Goal: Task Accomplishment & Management: Manage account settings

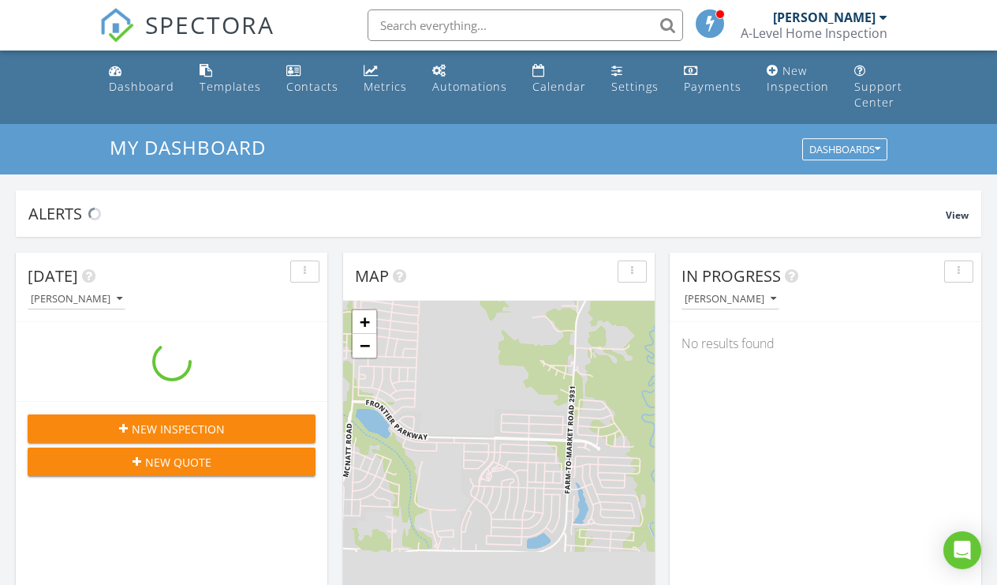
scroll to position [1437, 998]
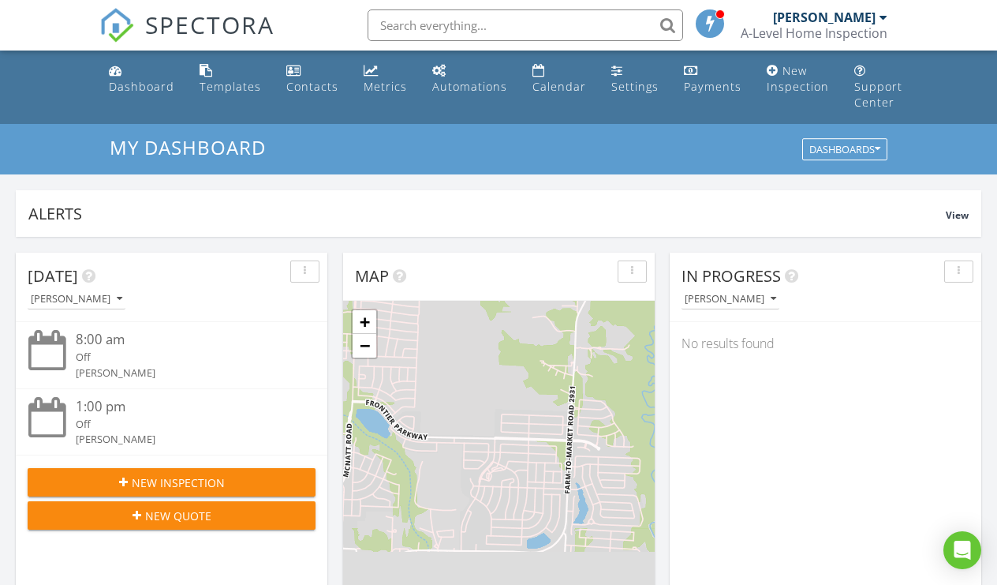
click at [121, 480] on icon "button" at bounding box center [123, 482] width 9 height 11
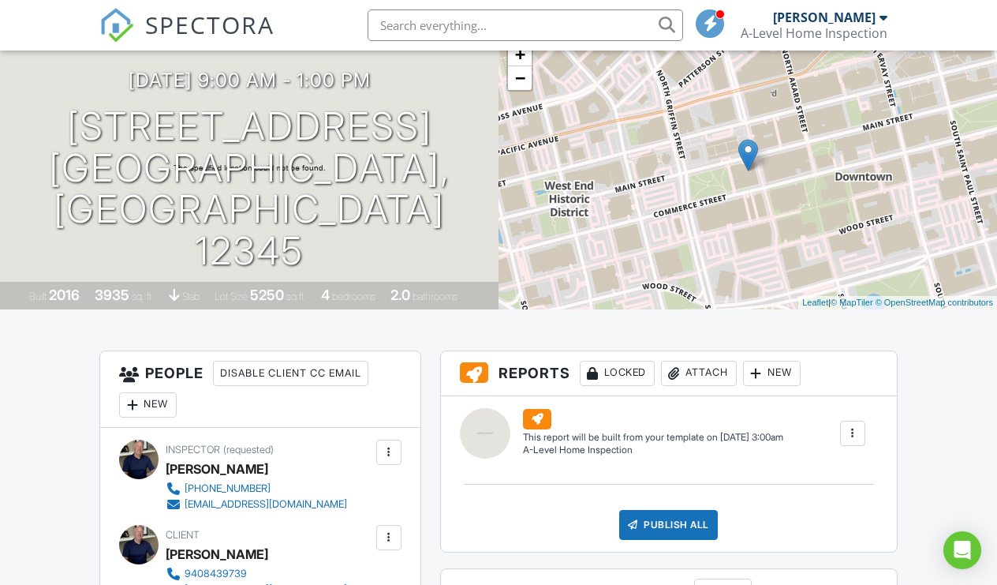
scroll to position [130, 0]
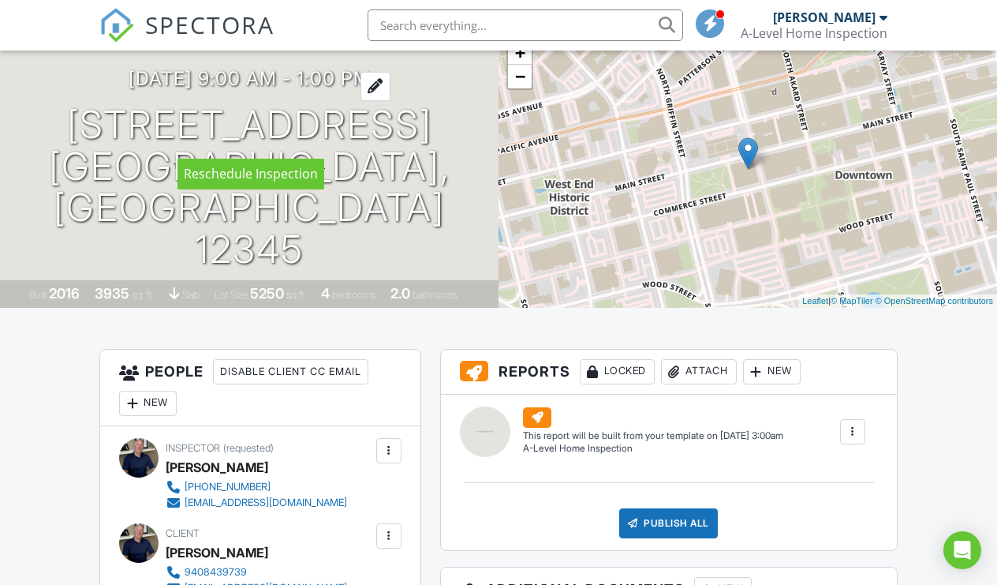
click at [391, 101] on div at bounding box center [376, 86] width 30 height 29
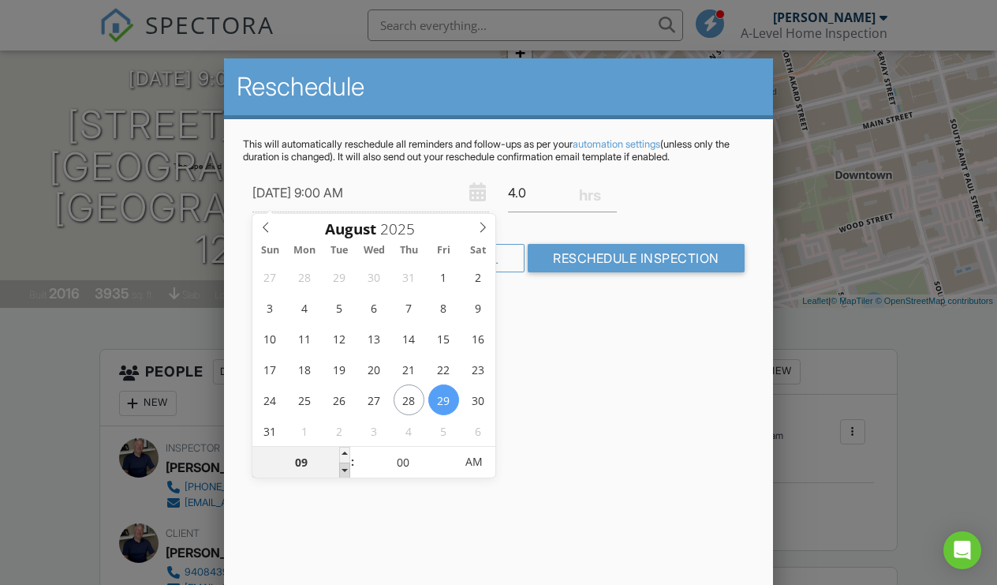
type input "08/29/2025 8:00 AM"
type input "08"
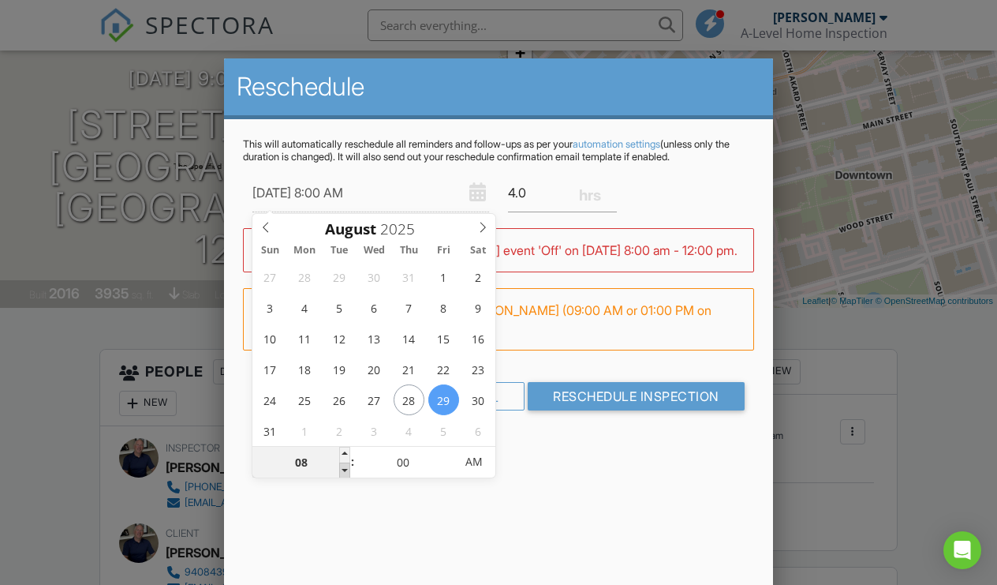
click at [344, 469] on span at bounding box center [344, 470] width 11 height 16
type input "08/29/2025 7:00 AM"
type input "07"
click at [344, 469] on span at bounding box center [344, 470] width 11 height 16
type input "08/29/2025 6:00 AM"
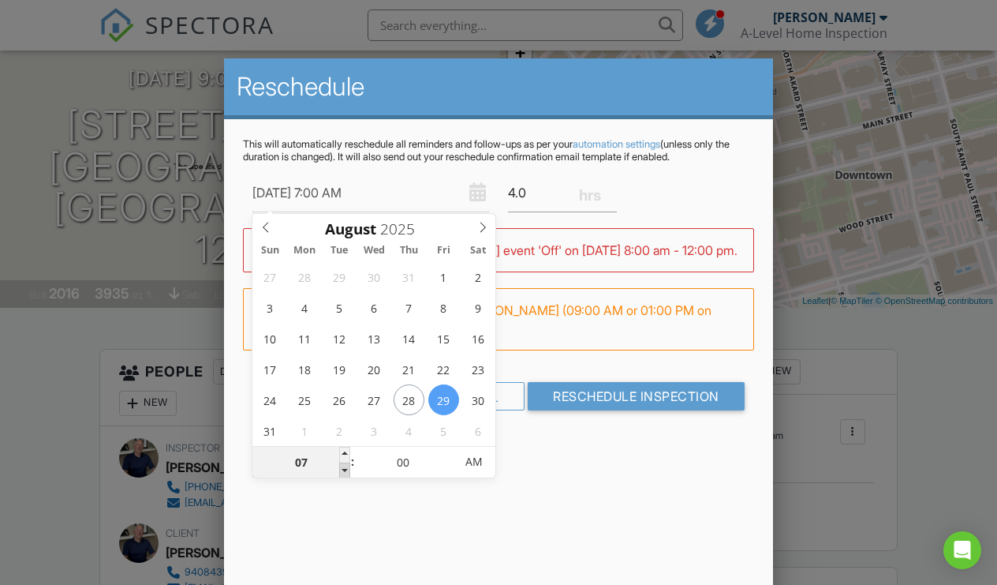
type input "06"
click at [344, 469] on span at bounding box center [344, 470] width 11 height 16
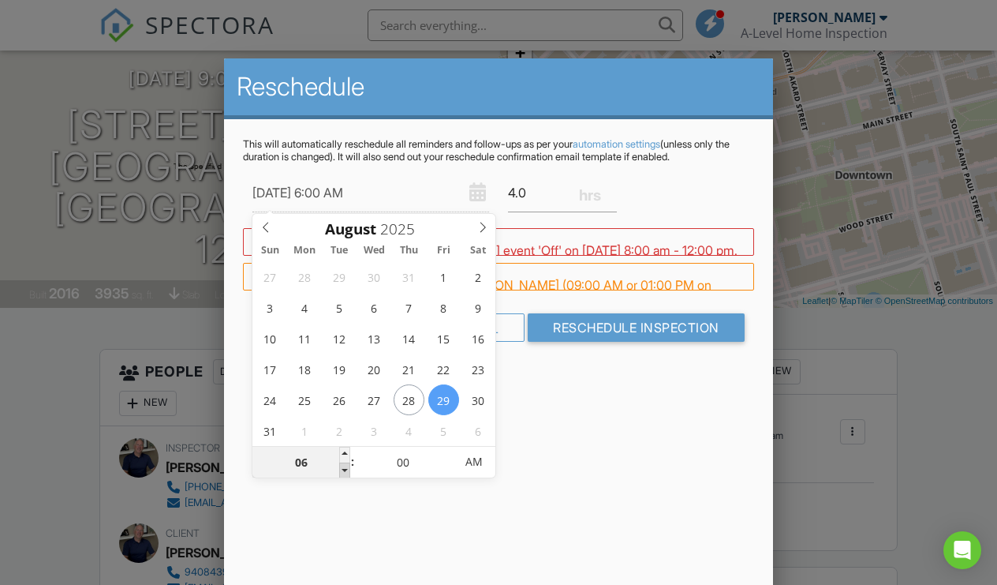
type input "08/29/2025 5:00 AM"
type input "05"
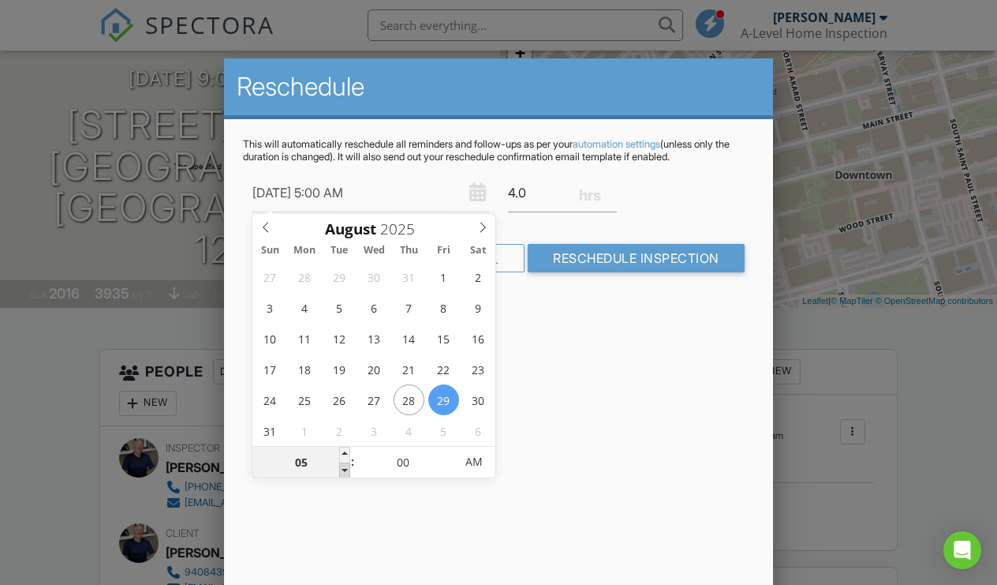
click at [344, 469] on span at bounding box center [344, 470] width 11 height 16
type input "08/29/2025 4:00 AM"
type input "04"
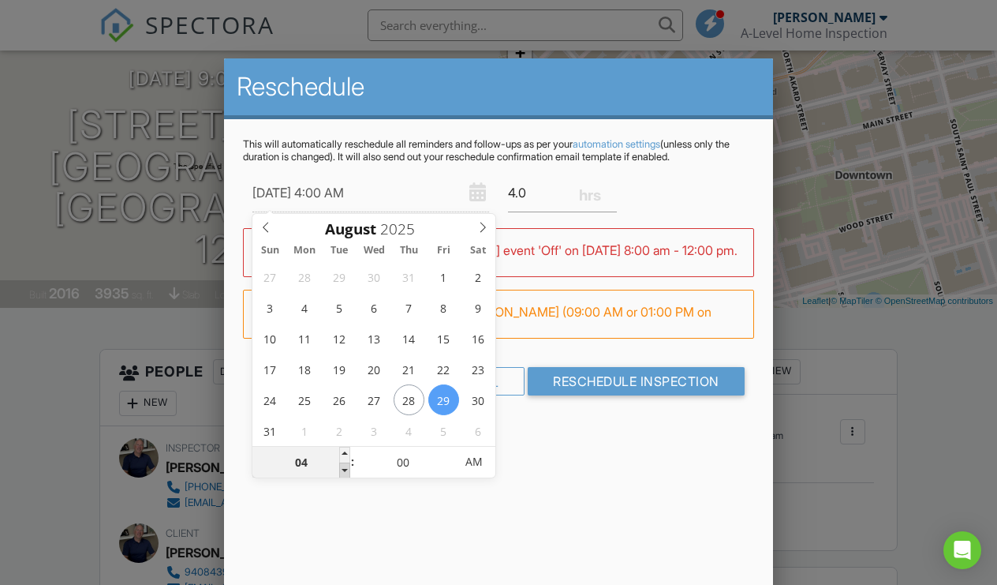
click at [344, 469] on span at bounding box center [344, 470] width 11 height 16
type input "08/29/2025 3:00 AM"
type input "03"
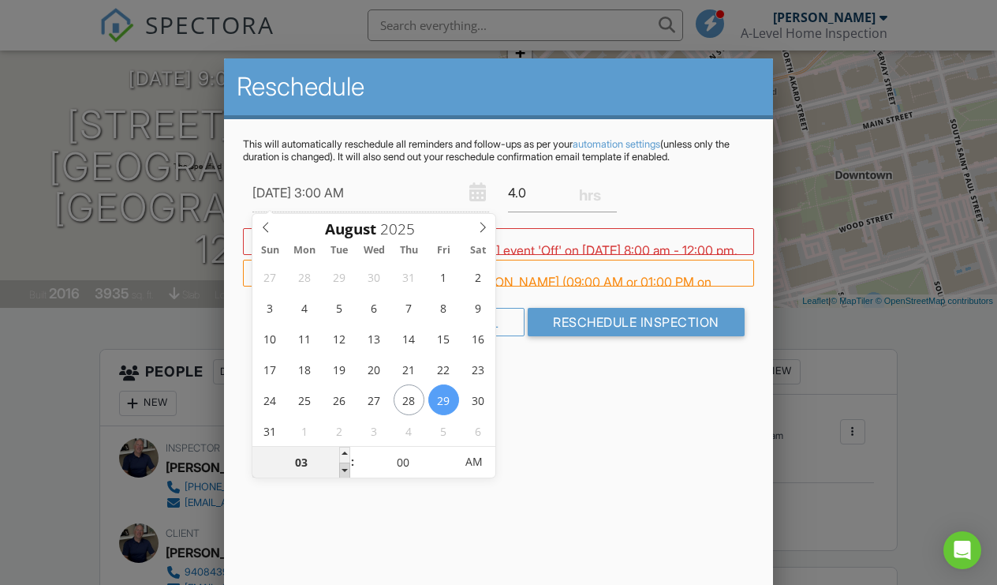
click at [344, 469] on span at bounding box center [344, 470] width 11 height 16
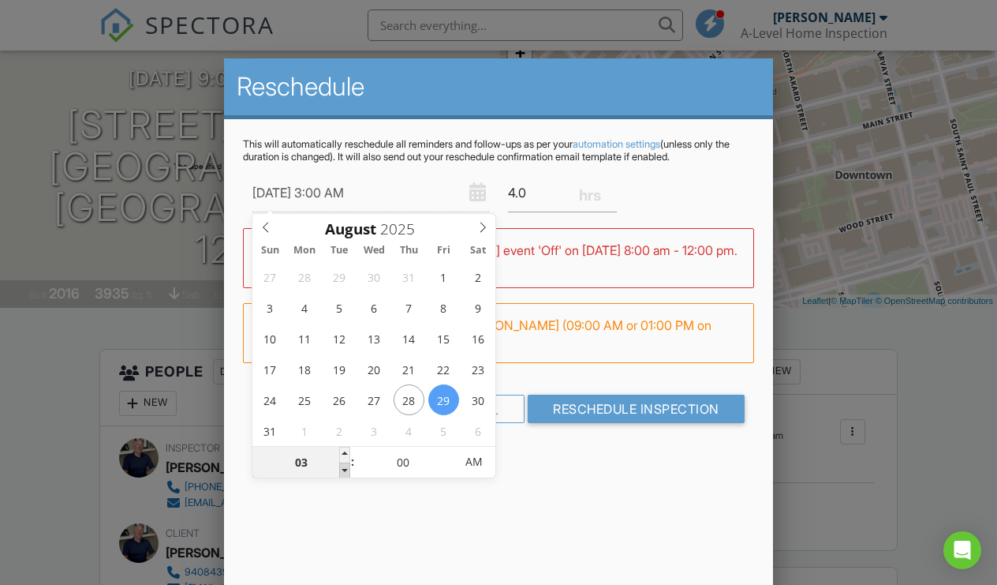
type input "08/29/2025 2:00 AM"
type input "02"
click at [344, 469] on span at bounding box center [344, 470] width 11 height 16
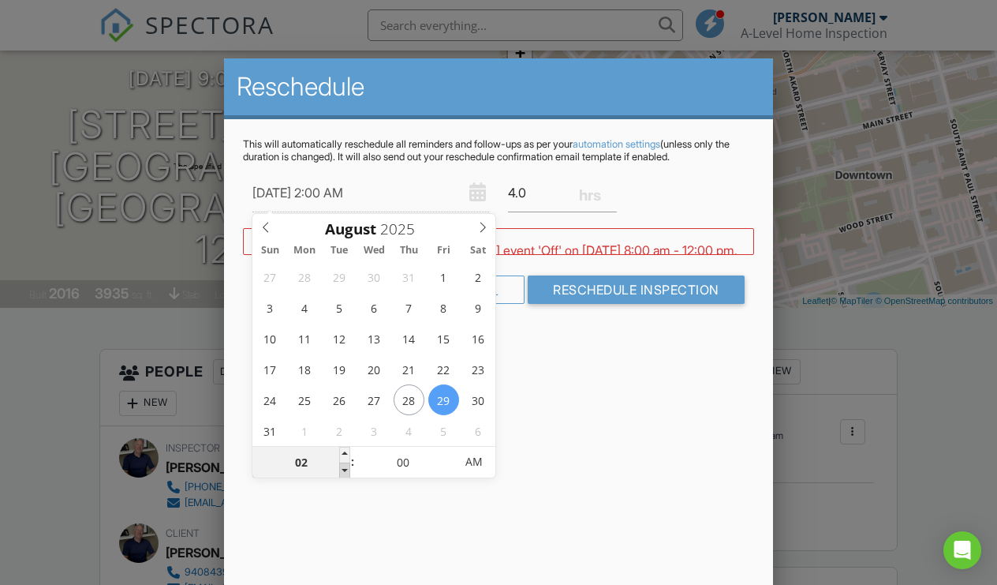
type input "08/29/2025 1:00 AM"
type input "01"
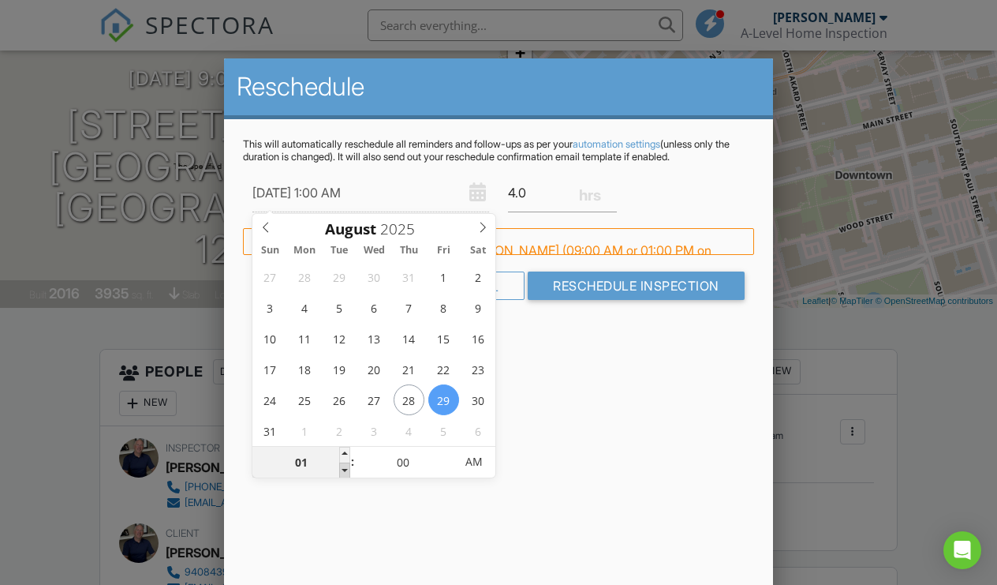
click at [344, 469] on span at bounding box center [344, 470] width 11 height 16
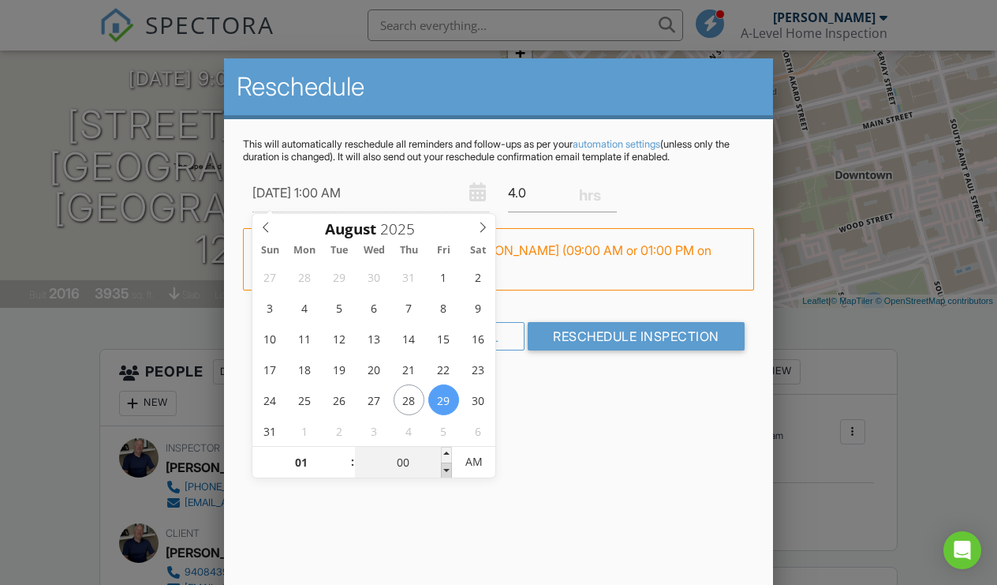
type input "08/29/2025 12:55 AM"
type input "12"
type input "55"
click at [450, 473] on span at bounding box center [446, 470] width 11 height 16
type input "08/29/2025 12:50 AM"
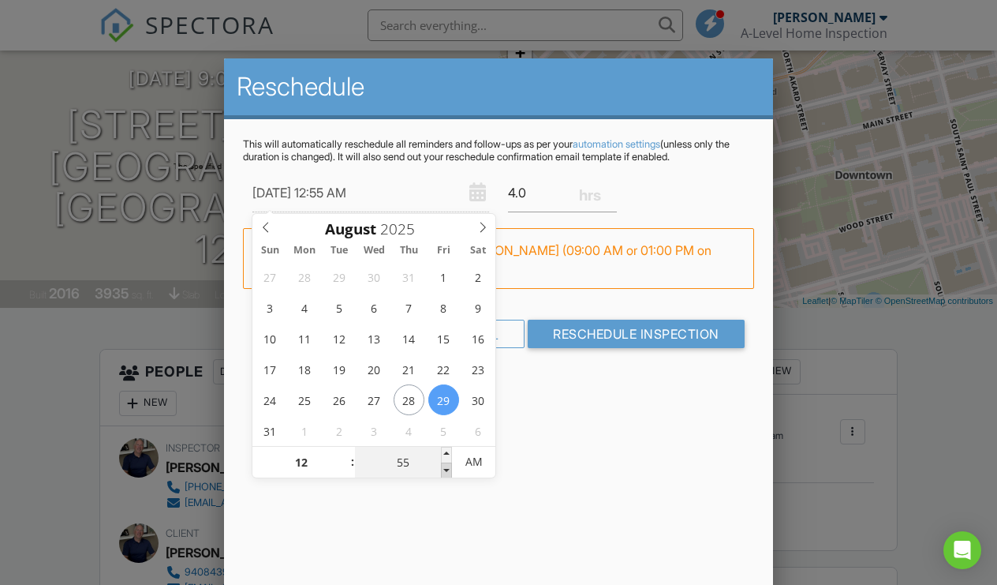
type input "50"
click at [450, 473] on span at bounding box center [446, 470] width 11 height 16
type input "08/29/2025 12:45 AM"
type input "45"
click at [450, 473] on span at bounding box center [446, 470] width 11 height 16
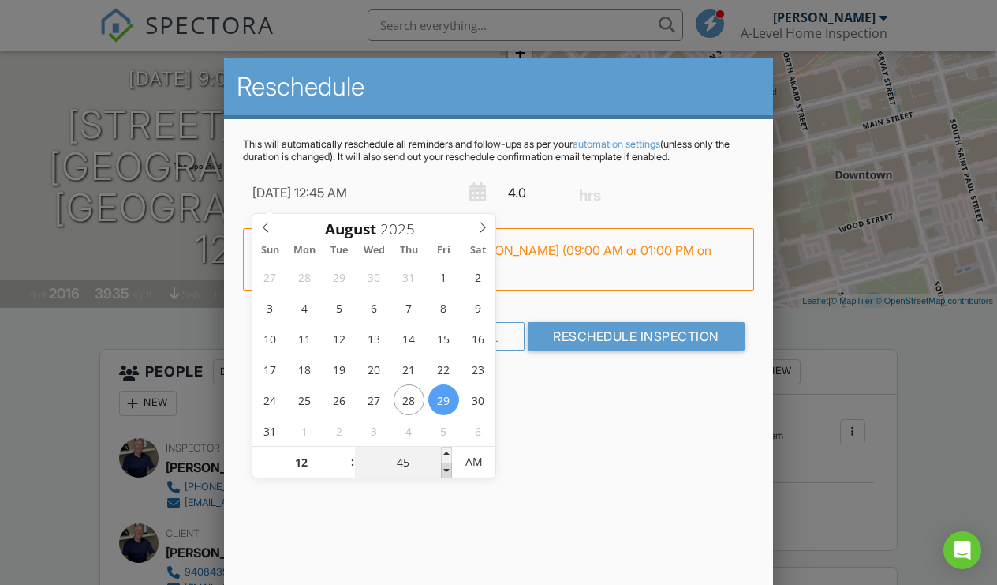
type input "08/29/2025 12:40 AM"
type input "40"
click at [450, 473] on span at bounding box center [446, 470] width 11 height 16
type input "08/29/2025 12:35 AM"
type input "35"
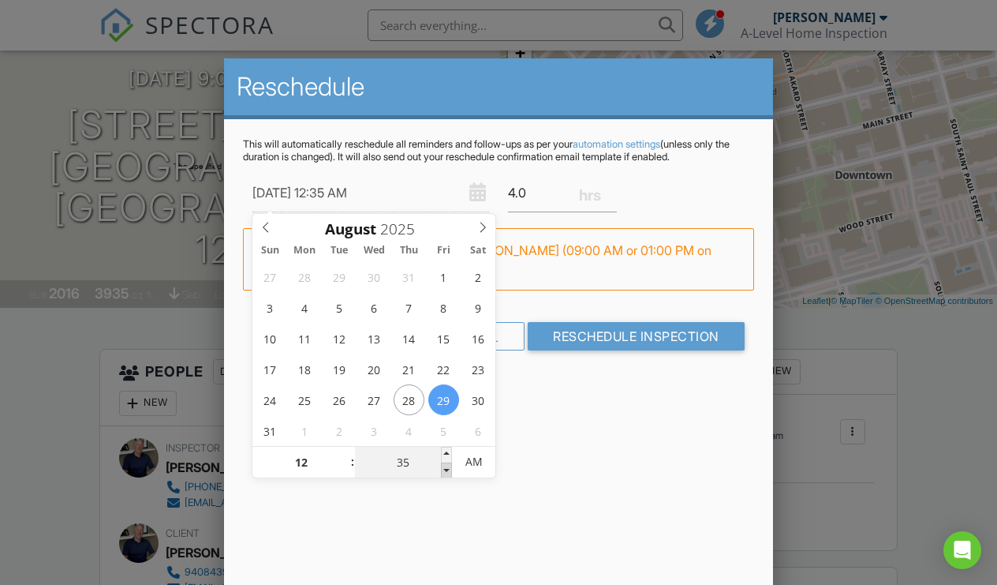
click at [450, 473] on span at bounding box center [446, 470] width 11 height 16
type input "08/29/2025 12:30 AM"
type input "30"
click at [450, 473] on span at bounding box center [446, 470] width 11 height 16
type input "08/29/2025 12:25 AM"
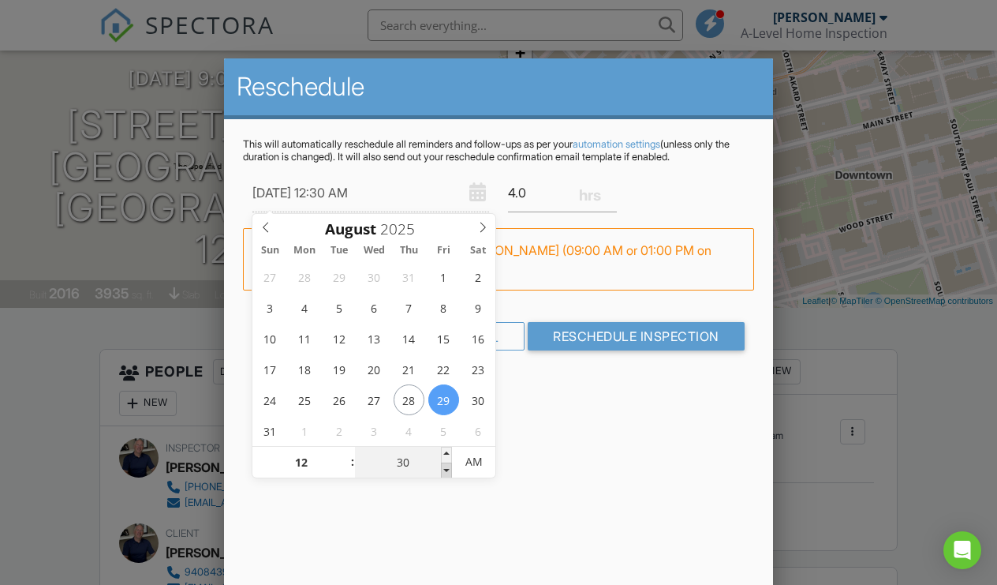
type input "25"
click at [450, 473] on span at bounding box center [446, 470] width 11 height 16
type input "08/29/2025 12:20 AM"
type input "20"
click at [450, 473] on span at bounding box center [446, 470] width 11 height 16
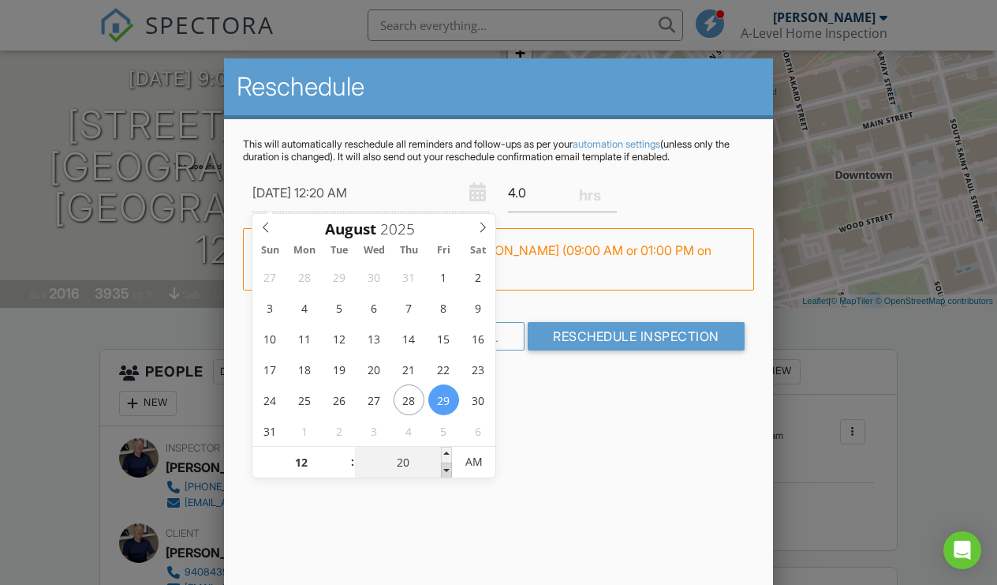
type input "08/29/2025 12:15 AM"
type input "15"
click at [450, 473] on span at bounding box center [446, 470] width 11 height 16
type input "08/29/2025 12:20 AM"
type input "20"
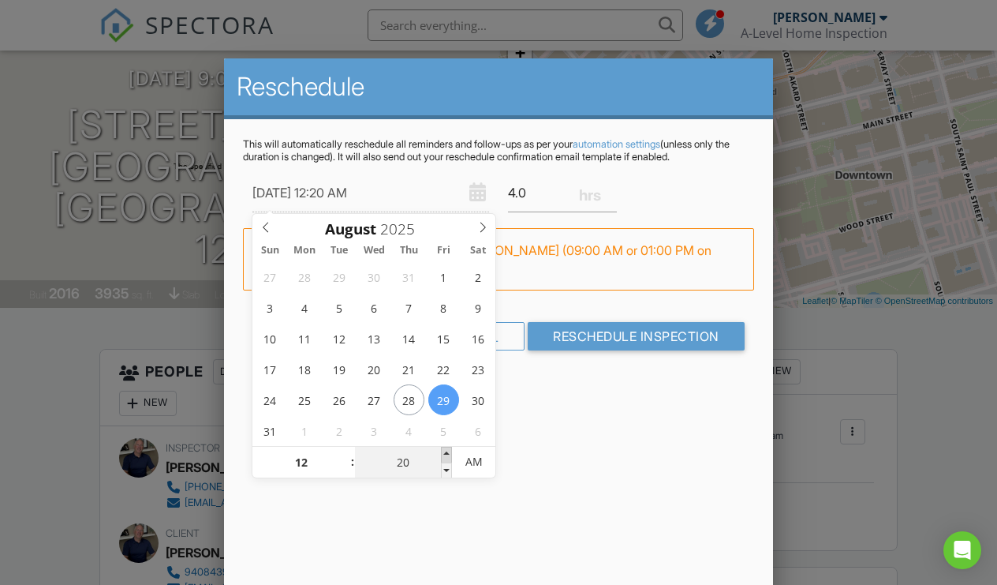
click at [449, 455] on span at bounding box center [446, 455] width 11 height 16
type input "08/29/2025 12:25 AM"
type input "25"
click at [449, 455] on span at bounding box center [446, 455] width 11 height 16
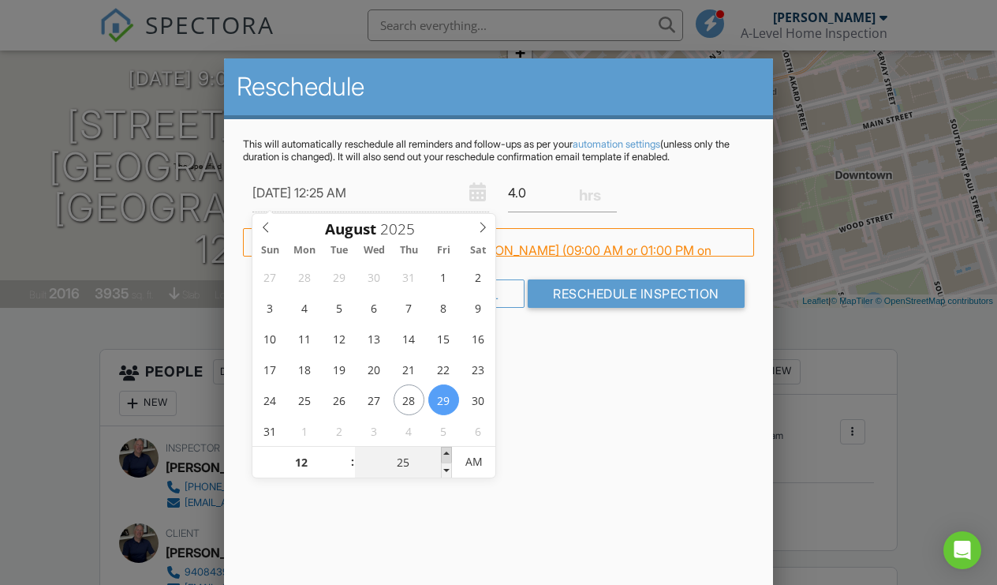
type input "08/29/2025 12:30 AM"
type input "30"
click at [449, 455] on span at bounding box center [446, 455] width 11 height 16
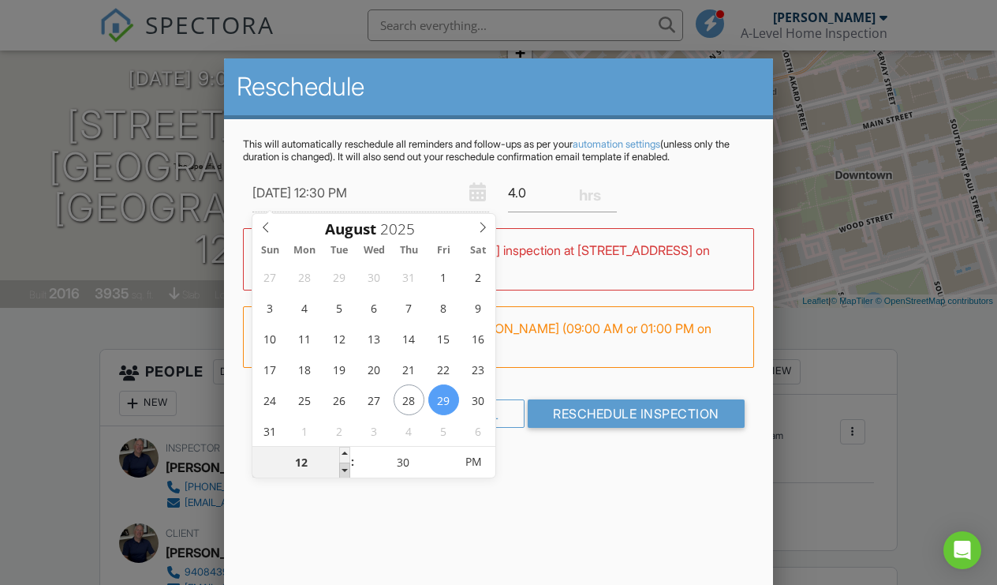
type input "08/29/2025 11:30 AM"
type input "11"
click at [344, 470] on span at bounding box center [344, 470] width 11 height 16
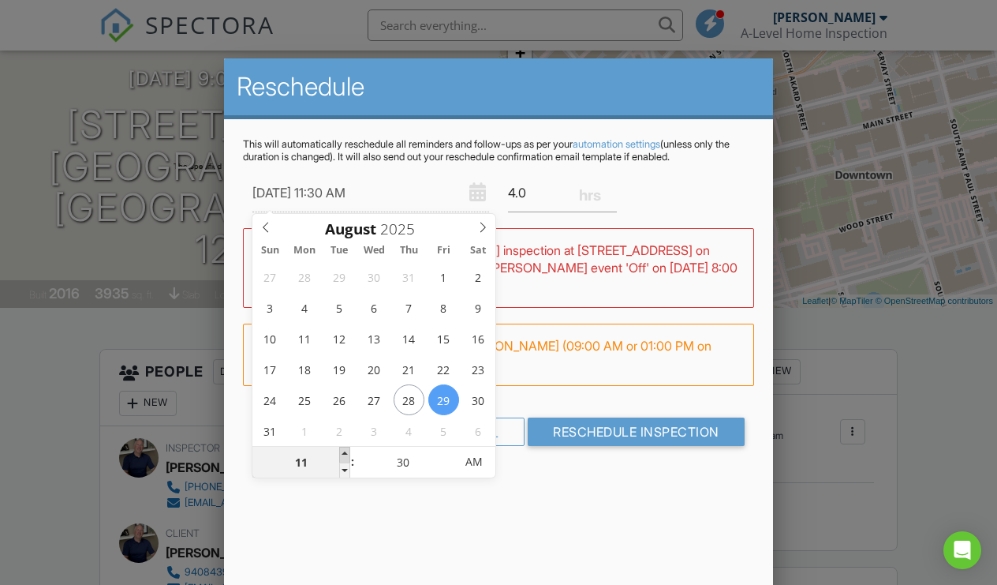
type input "08/29/2025 12:30 PM"
type input "12"
click at [346, 456] on span at bounding box center [344, 455] width 11 height 16
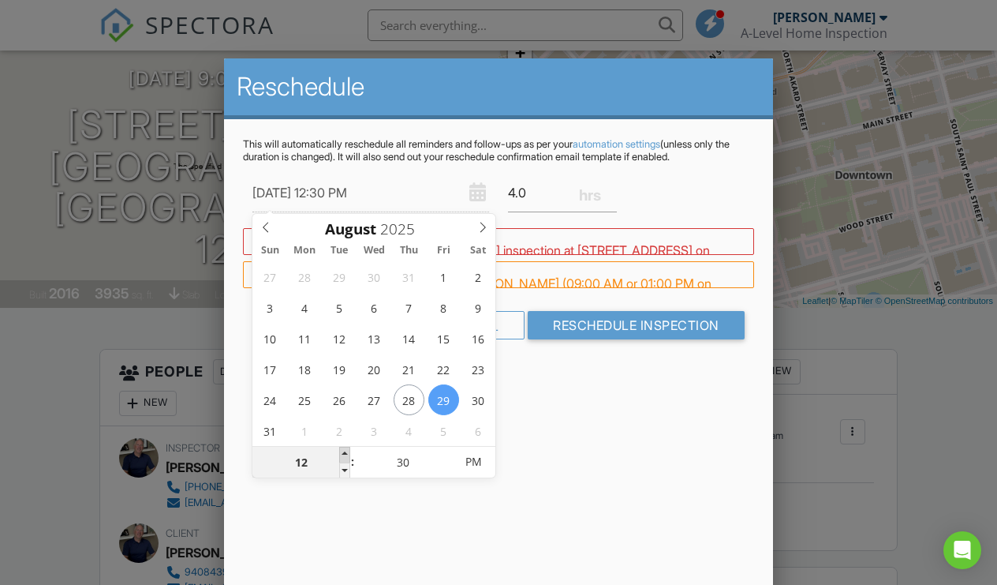
type input "08/29/2025 1:30 PM"
type input "01"
click at [346, 456] on span at bounding box center [344, 455] width 11 height 16
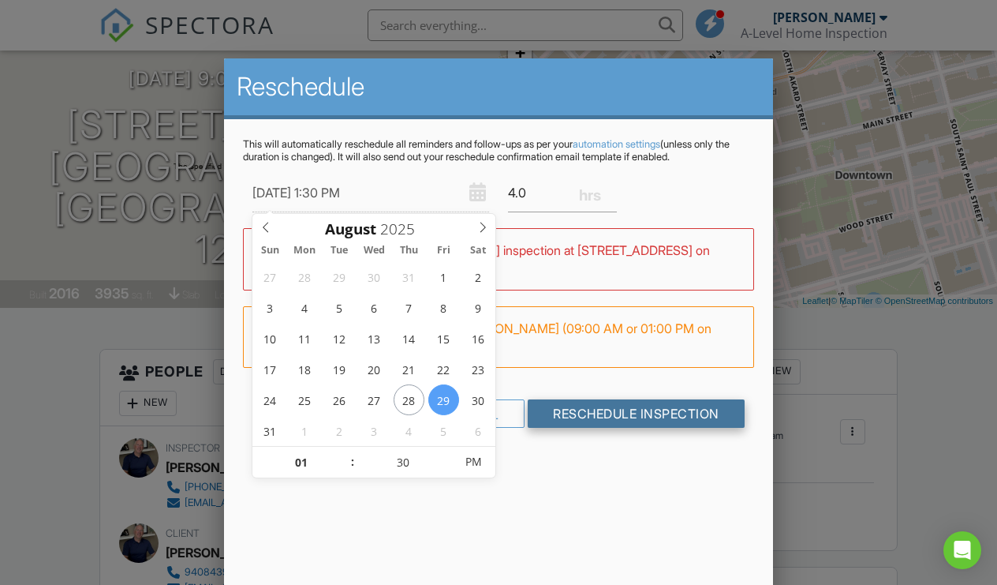
click at [611, 413] on input "Reschedule Inspection" at bounding box center [636, 413] width 217 height 28
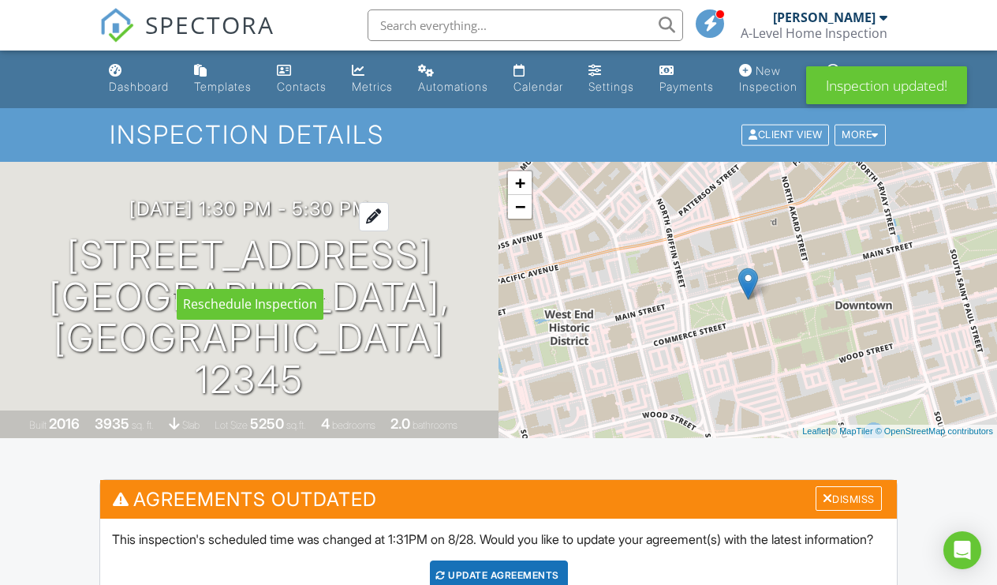
click at [389, 231] on div at bounding box center [374, 216] width 30 height 29
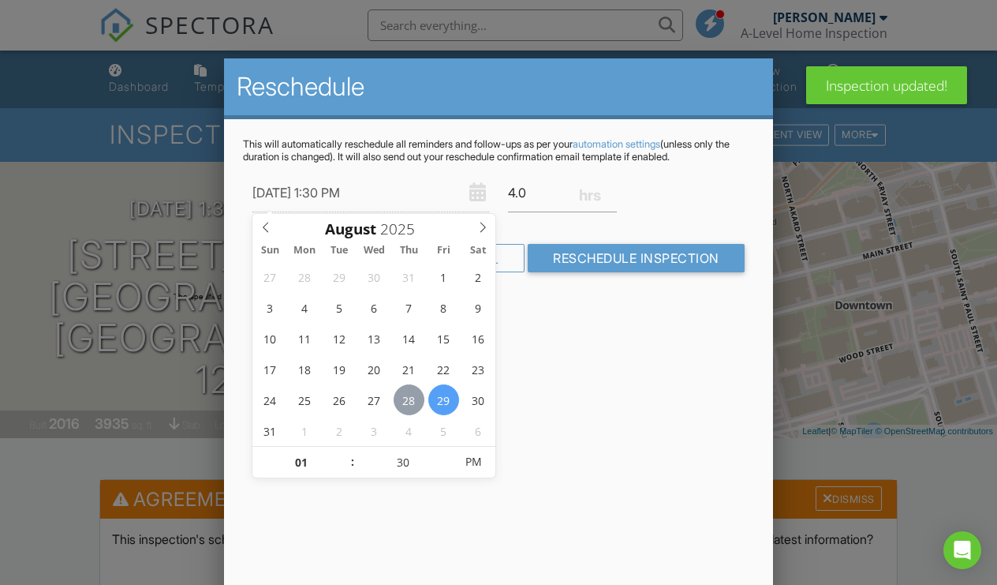
type input "[DATE] 1:30 PM"
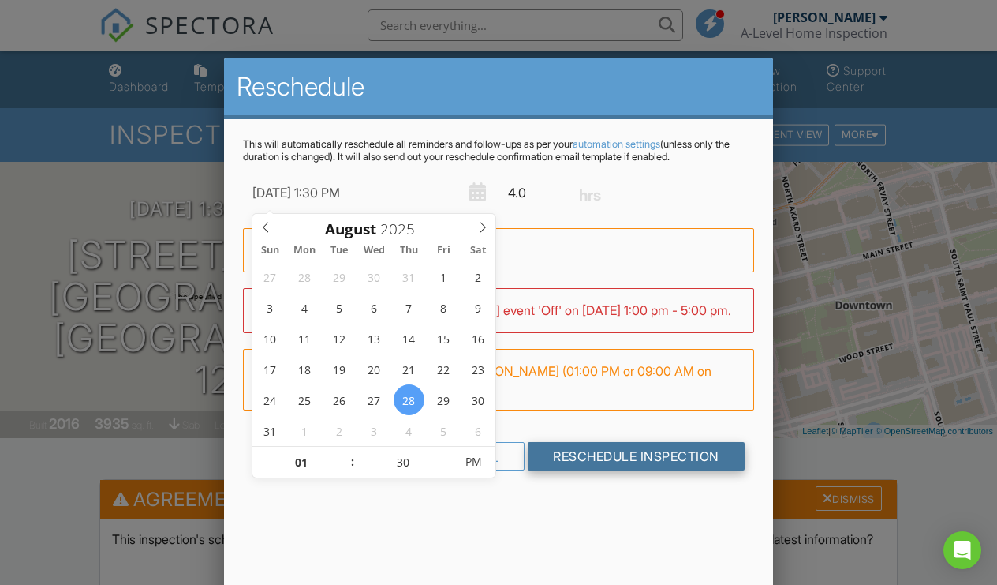
click at [598, 470] on input "Reschedule Inspection" at bounding box center [636, 456] width 217 height 28
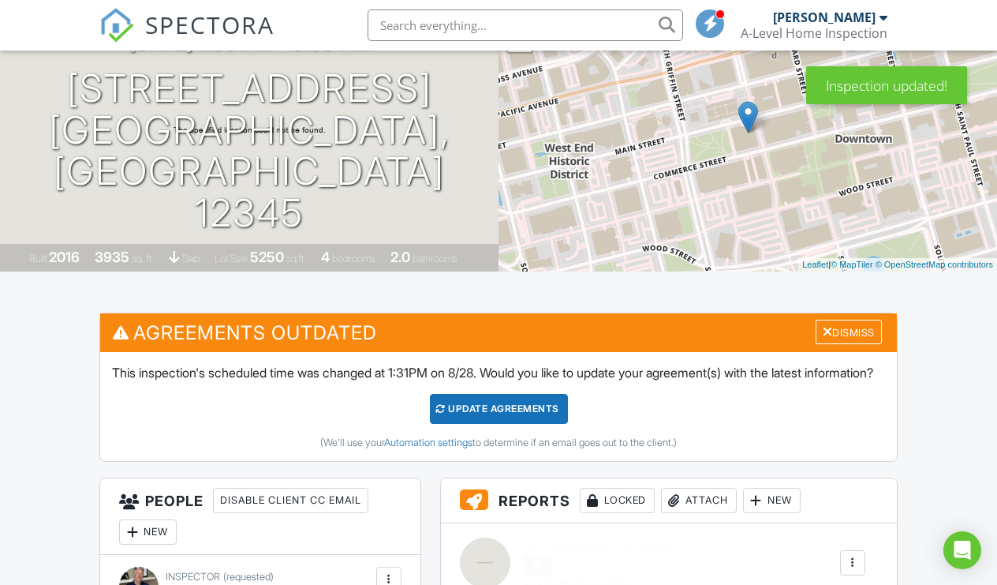
scroll to position [203, 0]
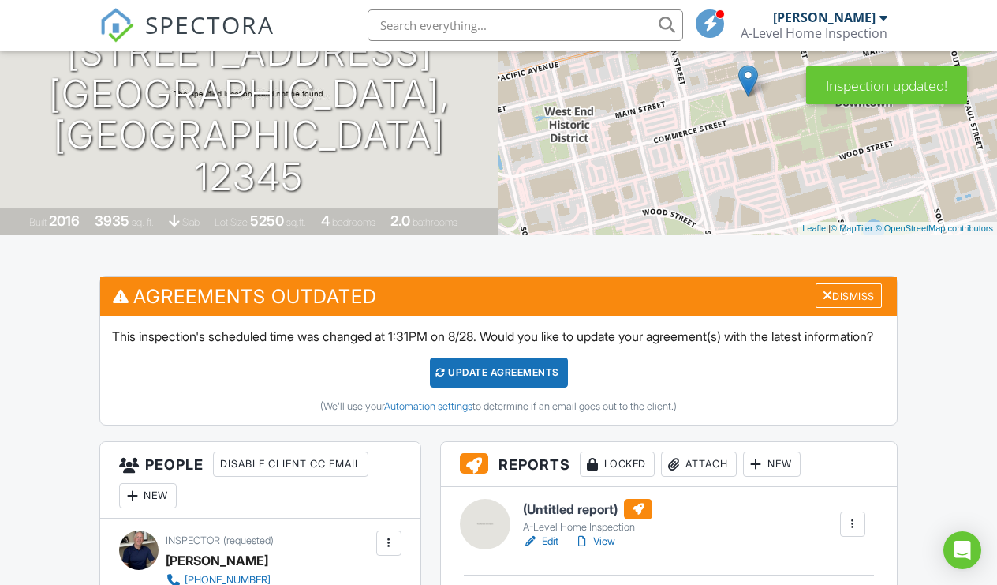
click at [516, 387] on div "Update Agreements" at bounding box center [499, 372] width 138 height 30
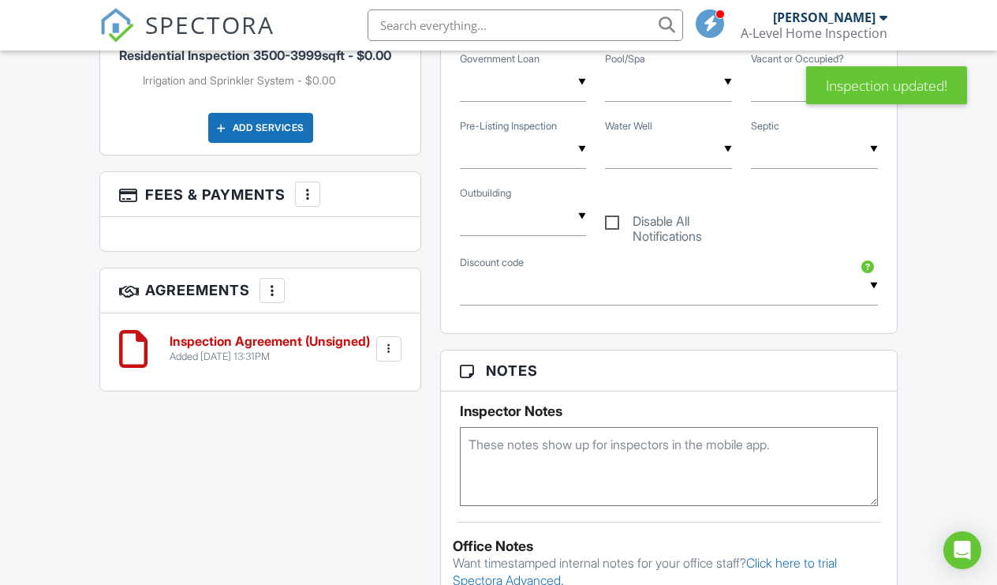
click at [394, 357] on div at bounding box center [389, 349] width 16 height 16
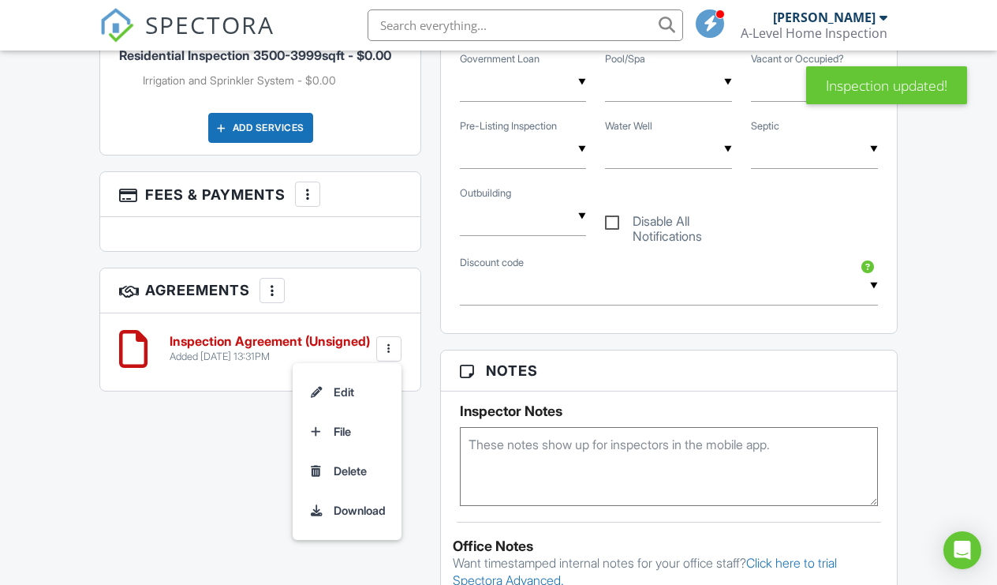
click at [225, 349] on h6 "Inspection Agreement (Unsigned)" at bounding box center [270, 342] width 200 height 14
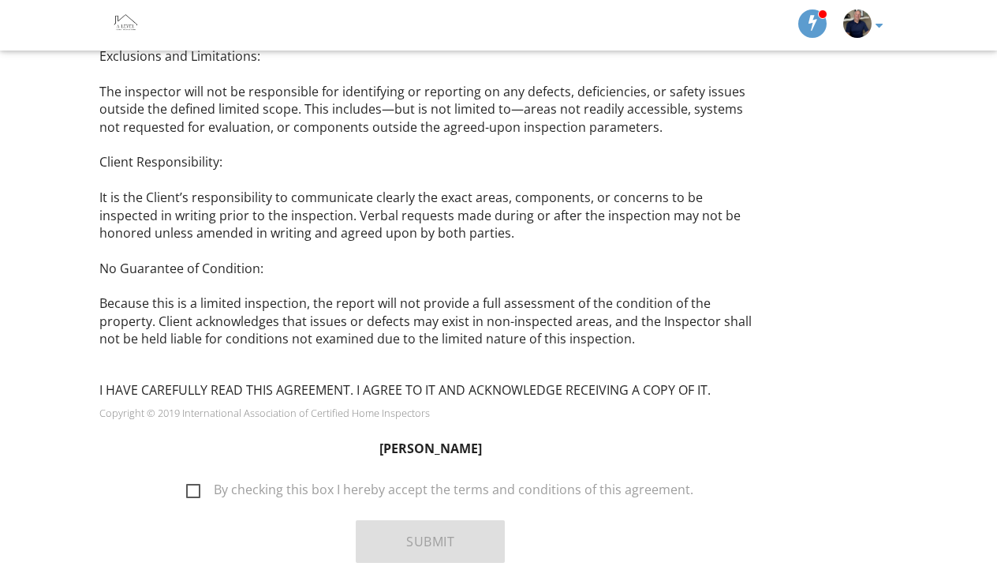
scroll to position [2839, 0]
click at [196, 483] on label "By checking this box I hereby accept the terms and conditions of this agreement." at bounding box center [439, 493] width 507 height 20
click at [187, 477] on input "By checking this box I hereby accept the terms and conditions of this agreement." at bounding box center [182, 482] width 10 height 10
checkbox input "true"
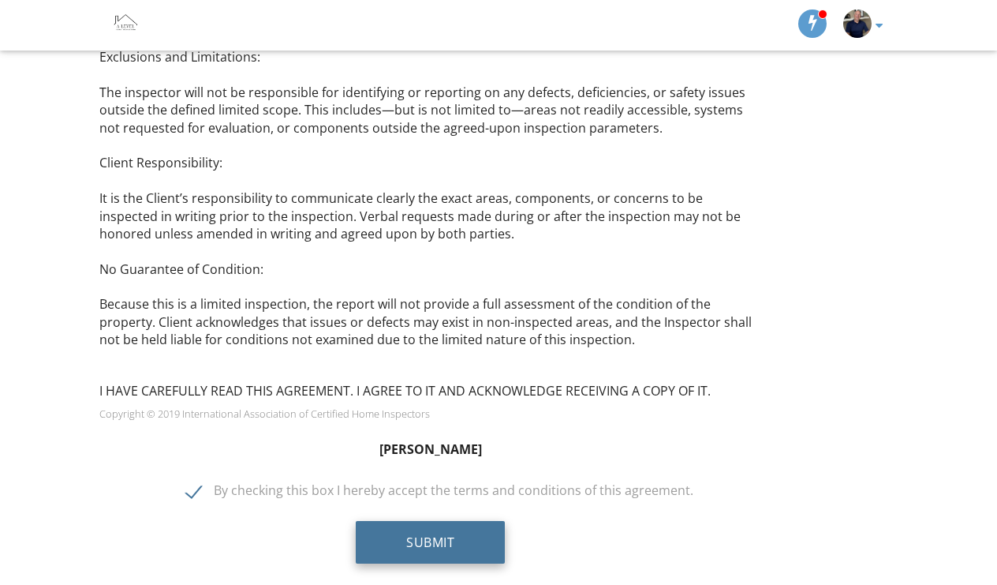
click at [443, 521] on button "Submit" at bounding box center [430, 542] width 149 height 43
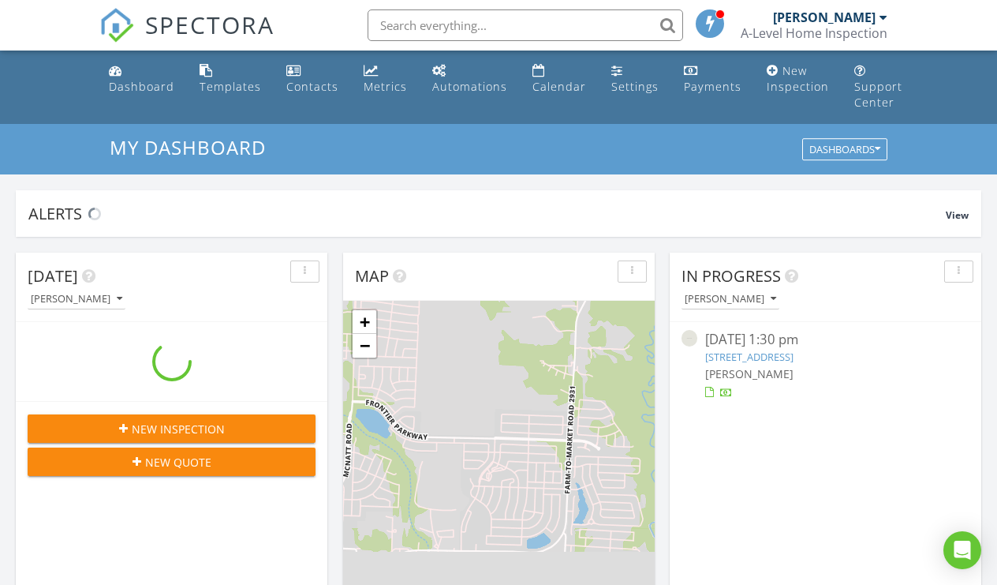
scroll to position [1437, 998]
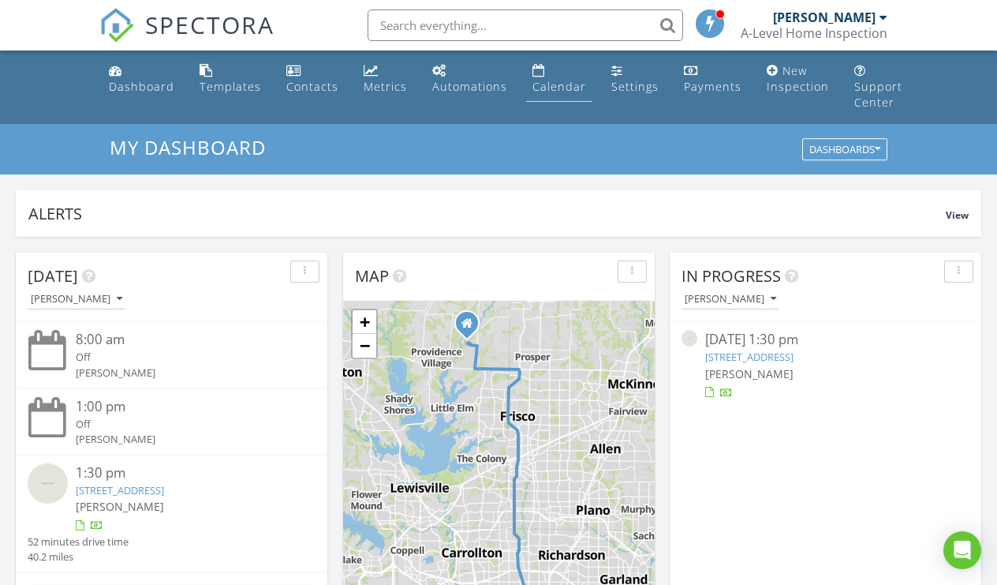
click at [547, 90] on div "Calendar" at bounding box center [560, 86] width 54 height 15
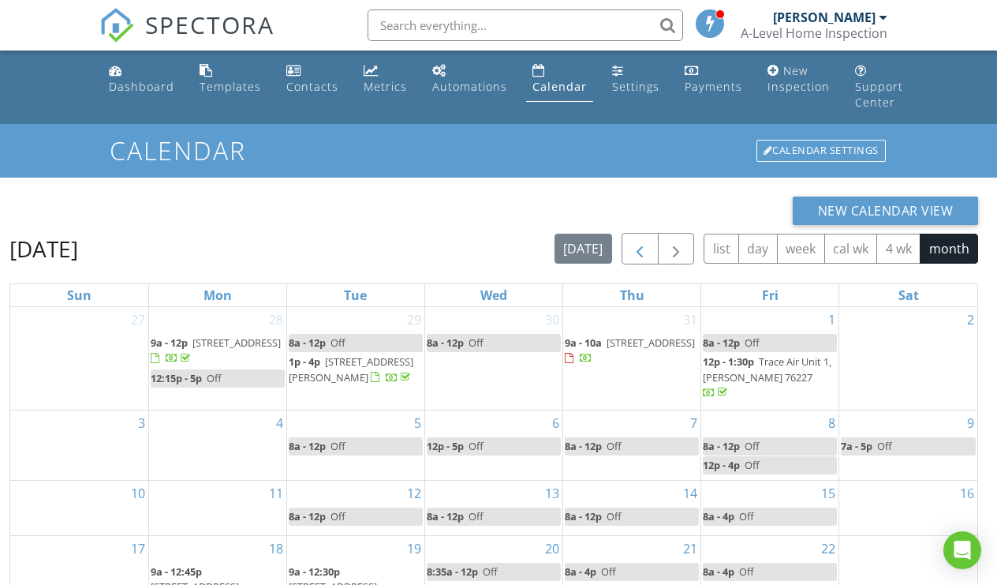
click at [635, 249] on span "button" at bounding box center [639, 249] width 19 height 19
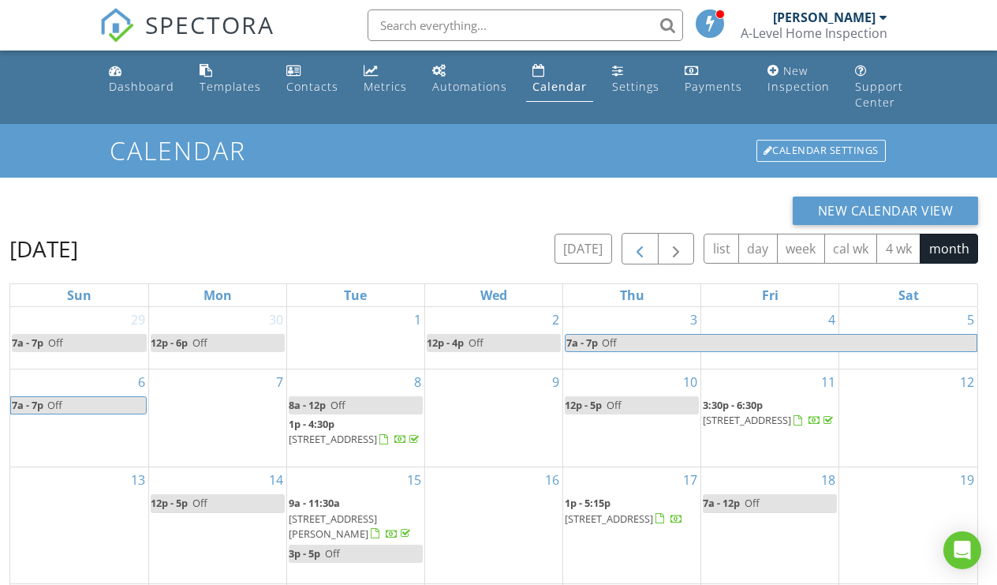
click at [635, 249] on span "button" at bounding box center [639, 249] width 19 height 19
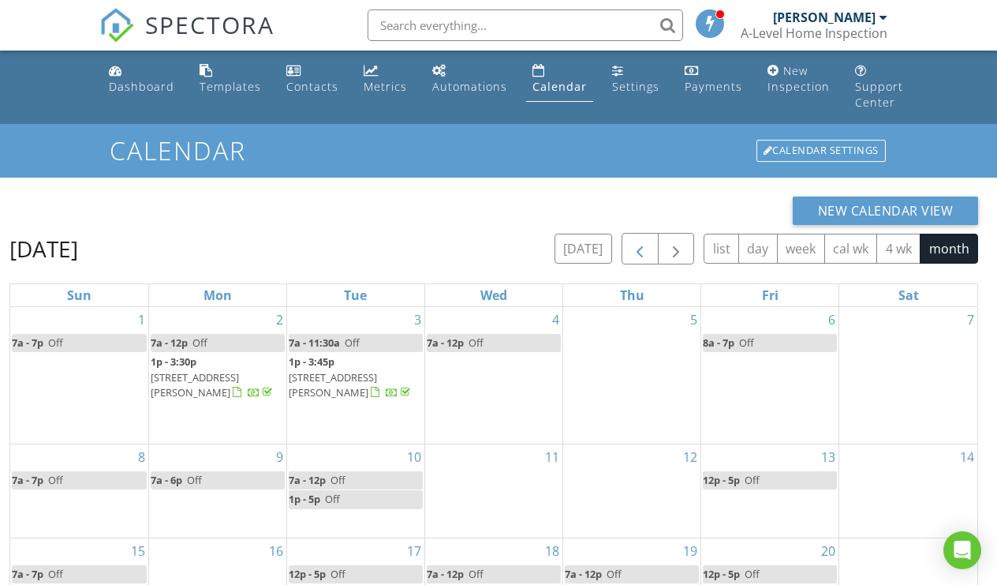
click at [635, 249] on span "button" at bounding box center [639, 249] width 19 height 19
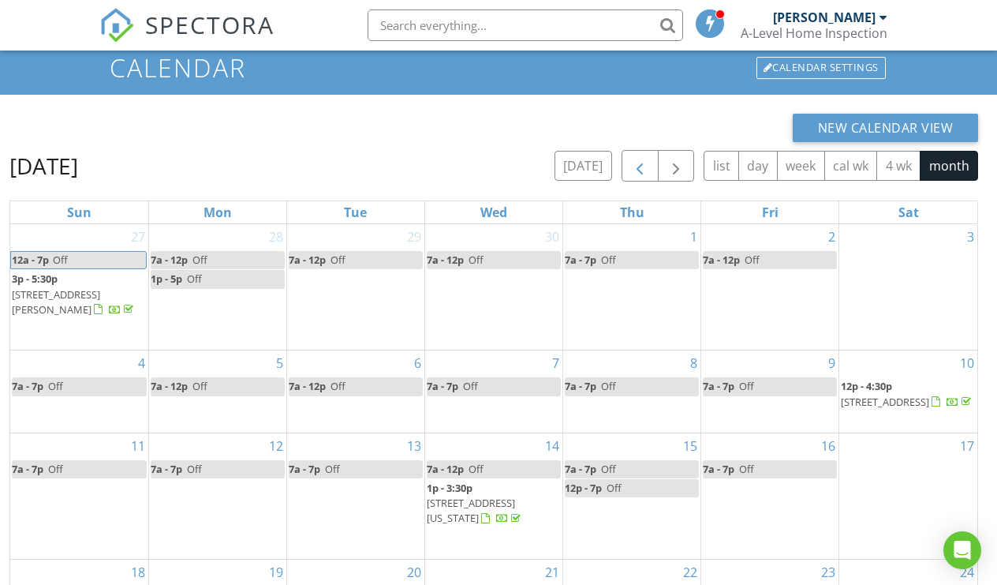
scroll to position [83, 0]
click at [929, 394] on span "4213 Rainwater Creek Way, Prosper 75078" at bounding box center [885, 401] width 88 height 14
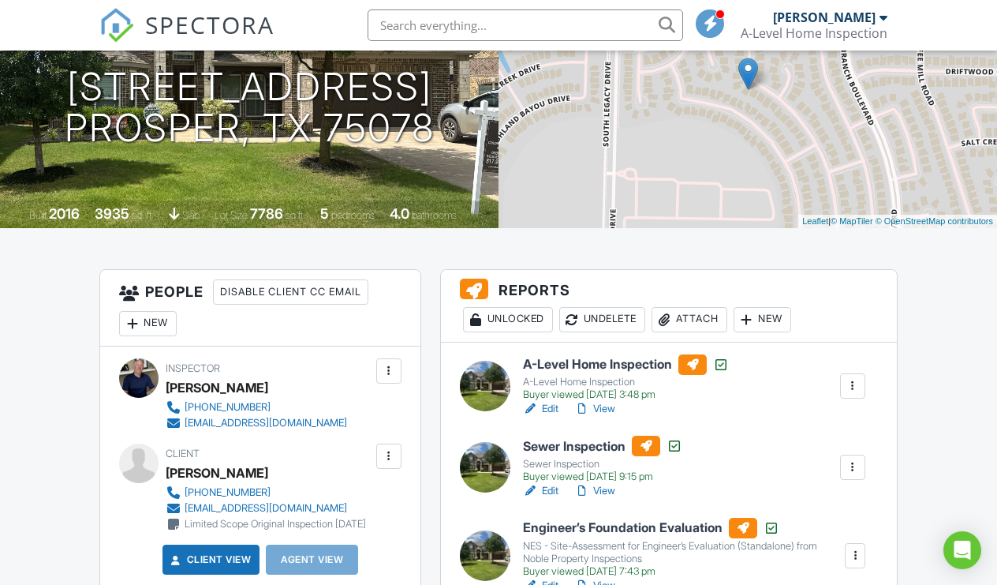
scroll to position [210, 0]
click at [597, 417] on link "View" at bounding box center [594, 409] width 41 height 16
